Goal: Understand process/instructions

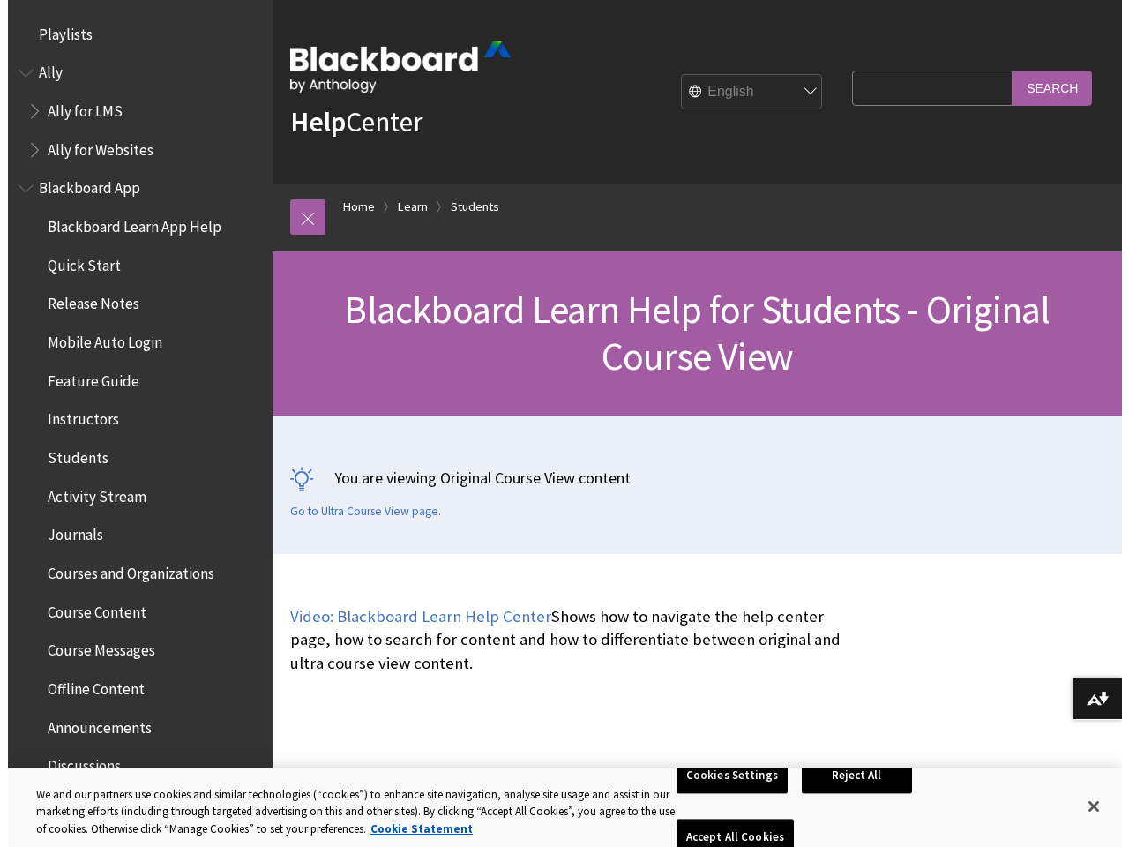
scroll to position [2083, 0]
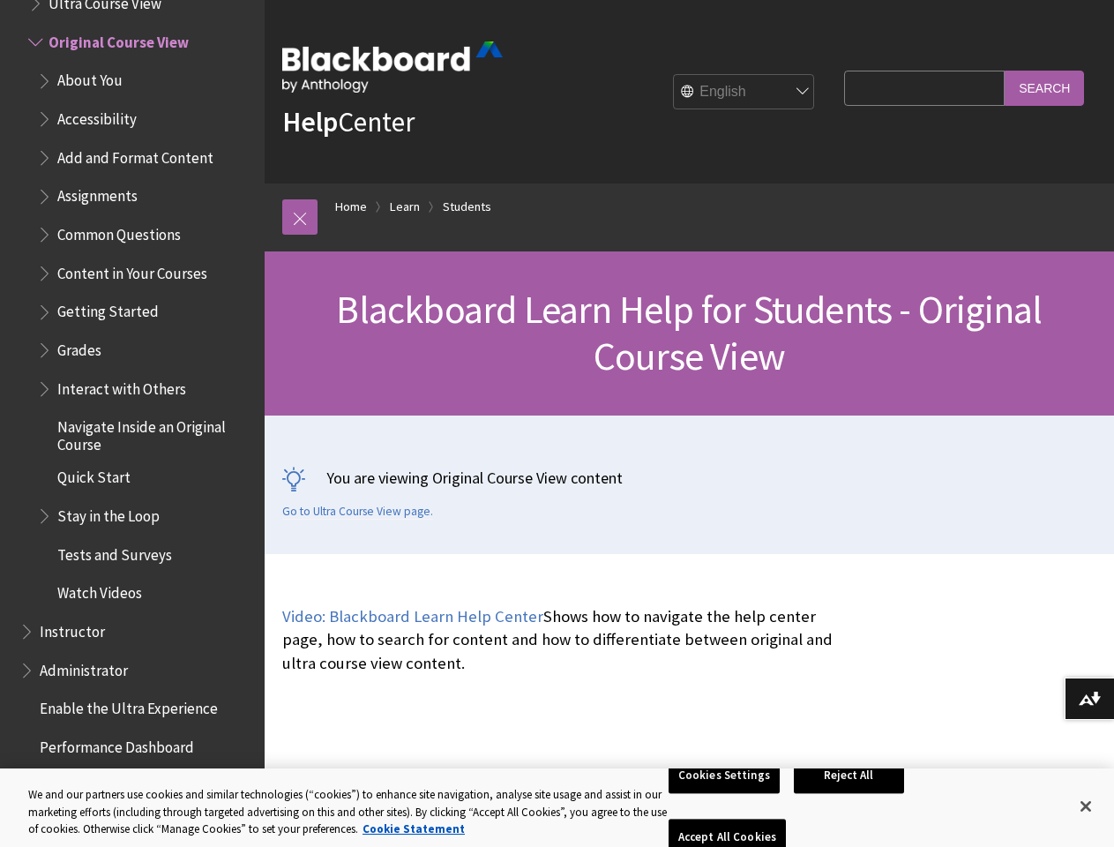
click at [556, 423] on div "You are viewing Original Course View content Go to Ultra Course View page." at bounding box center [689, 484] width 849 height 138
click at [300, 217] on link at bounding box center [299, 216] width 35 height 35
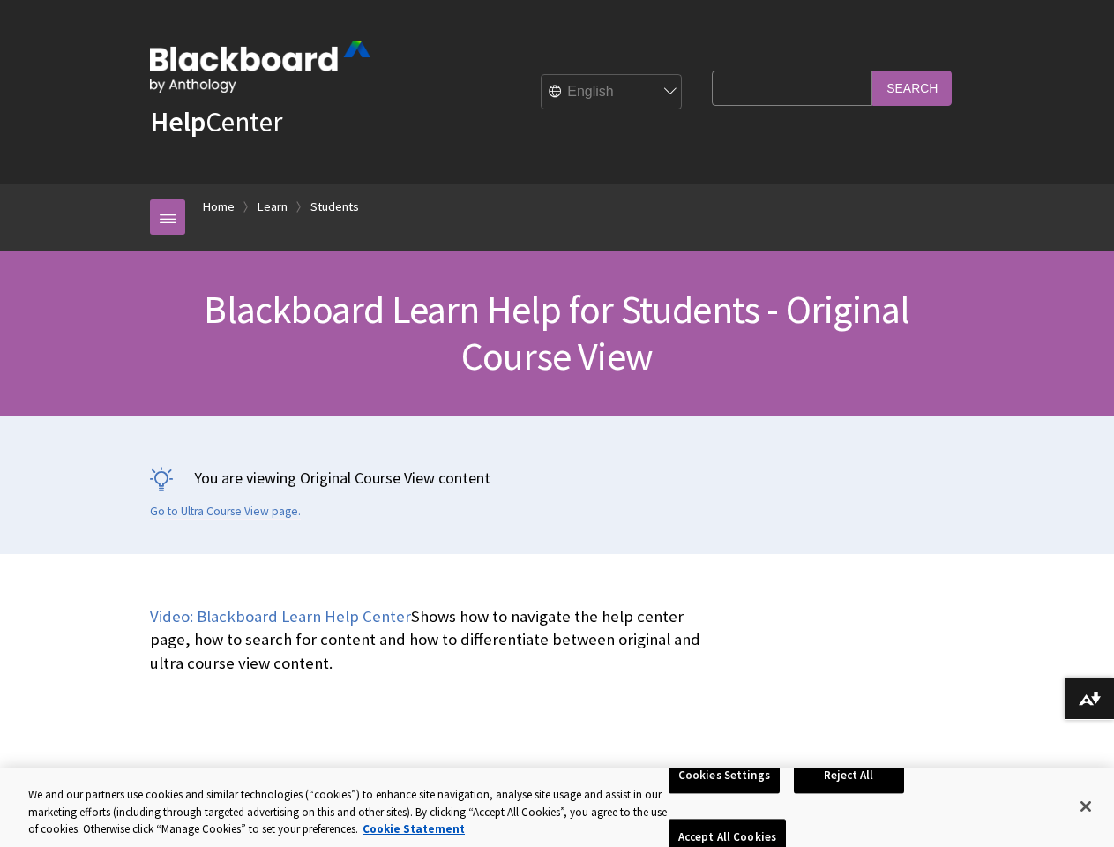
click at [124, 381] on div "Blackboard Learn Help for Students - Original Course View" at bounding box center [557, 333] width 1114 height 164
click at [1089, 698] on button "Download alternative formats ..." at bounding box center [1088, 698] width 49 height 42
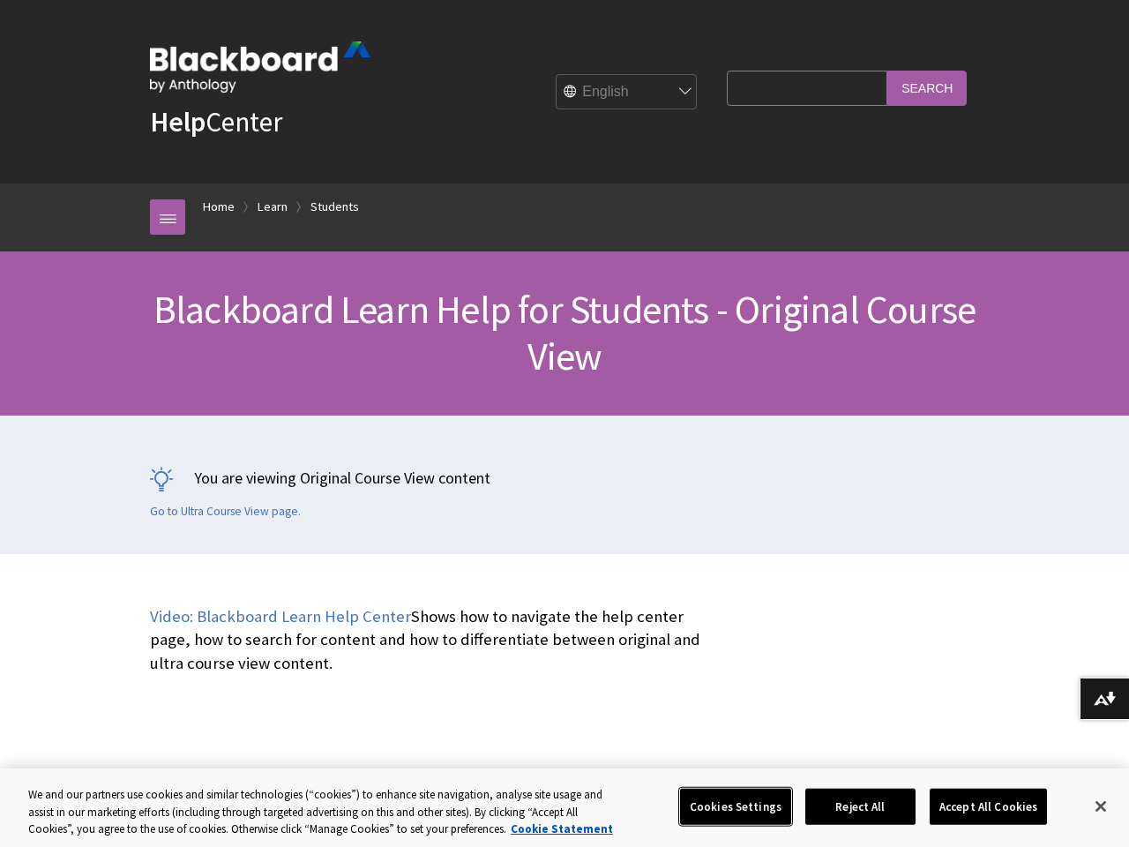
click at [727, 806] on button "Cookies Settings" at bounding box center [735, 806] width 111 height 37
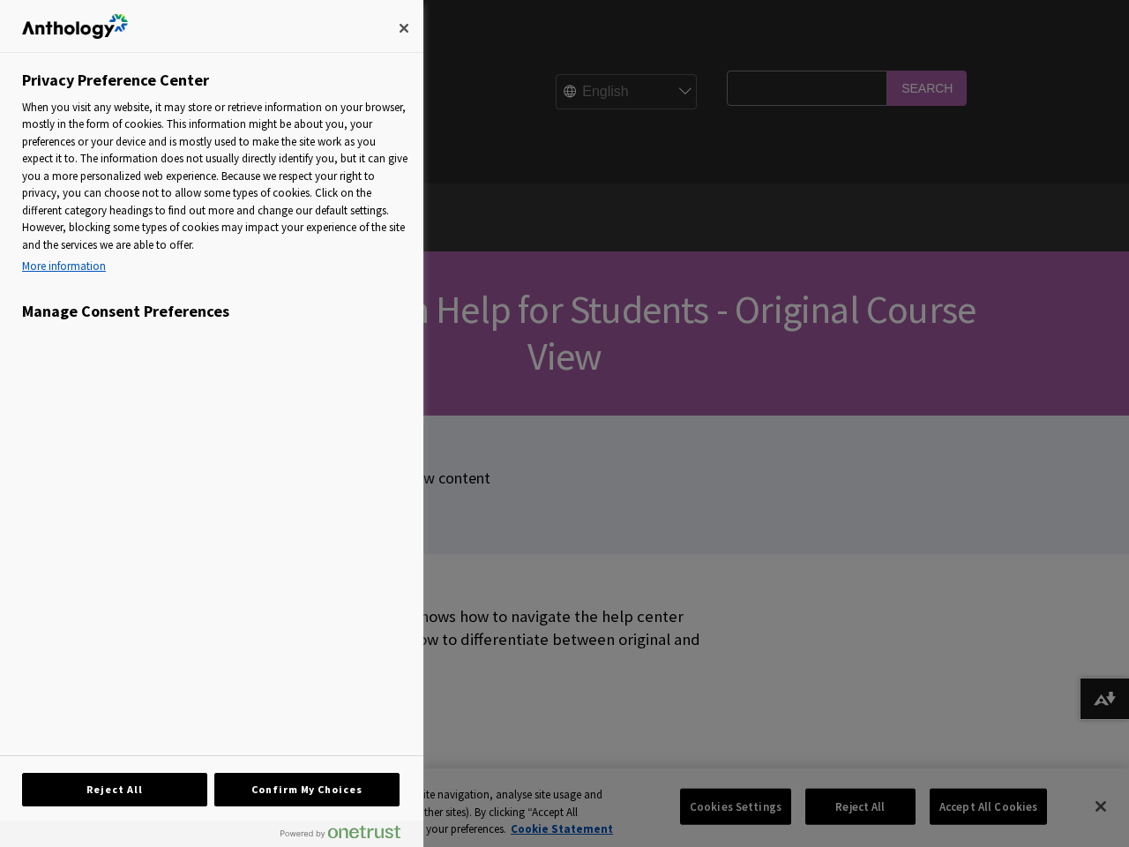
click at [852, 806] on div at bounding box center [564, 423] width 1129 height 847
click at [976, 806] on div at bounding box center [564, 423] width 1129 height 847
click at [1086, 806] on div at bounding box center [564, 423] width 1129 height 847
